Goal: Transaction & Acquisition: Purchase product/service

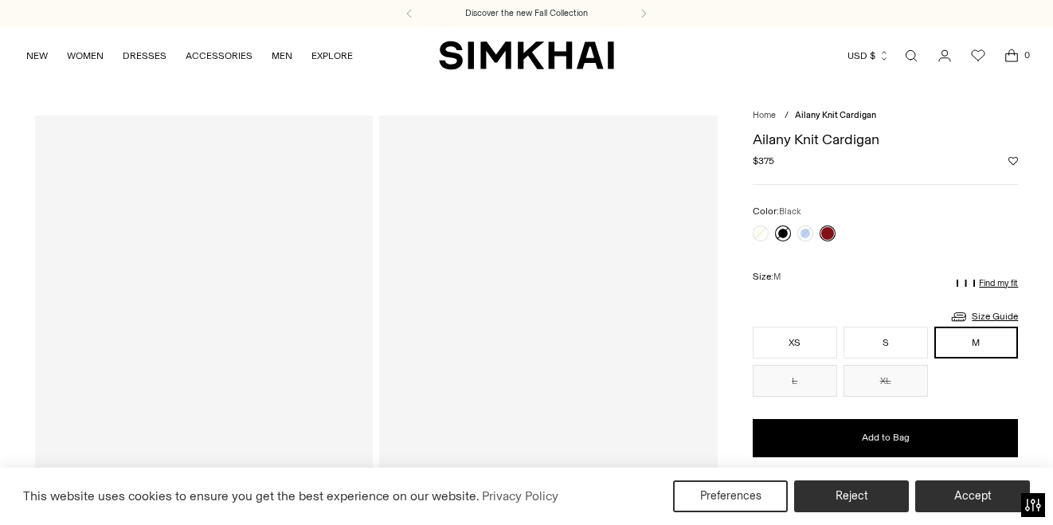
click at [782, 230] on link at bounding box center [783, 233] width 16 height 16
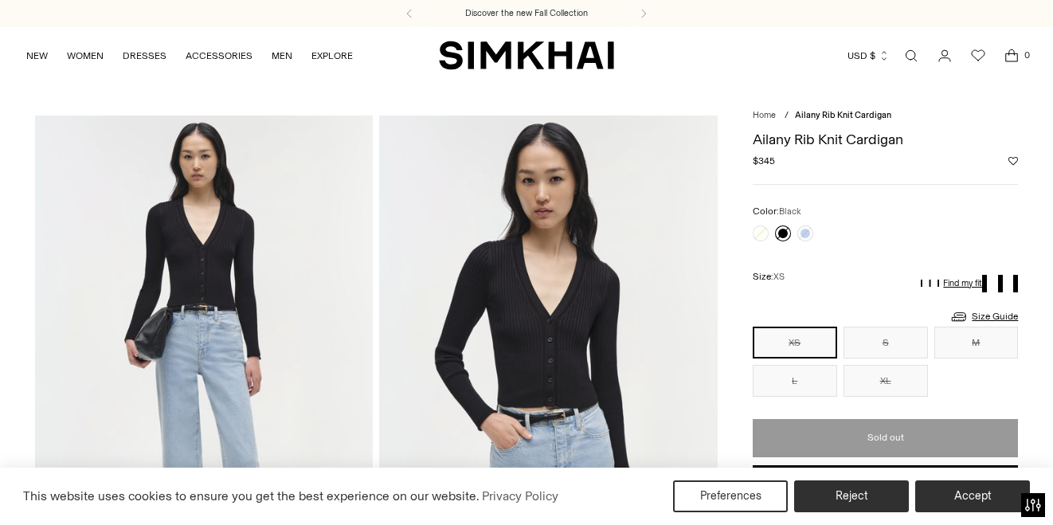
scroll to position [2, 0]
